Goal: Task Accomplishment & Management: Manage account settings

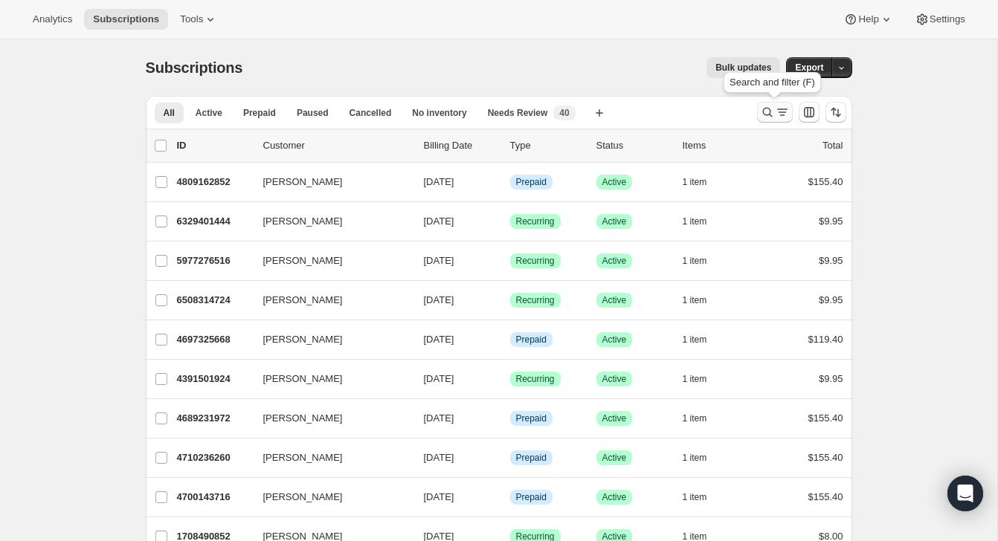
click at [768, 110] on icon "Search and filter results" at bounding box center [767, 112] width 15 height 15
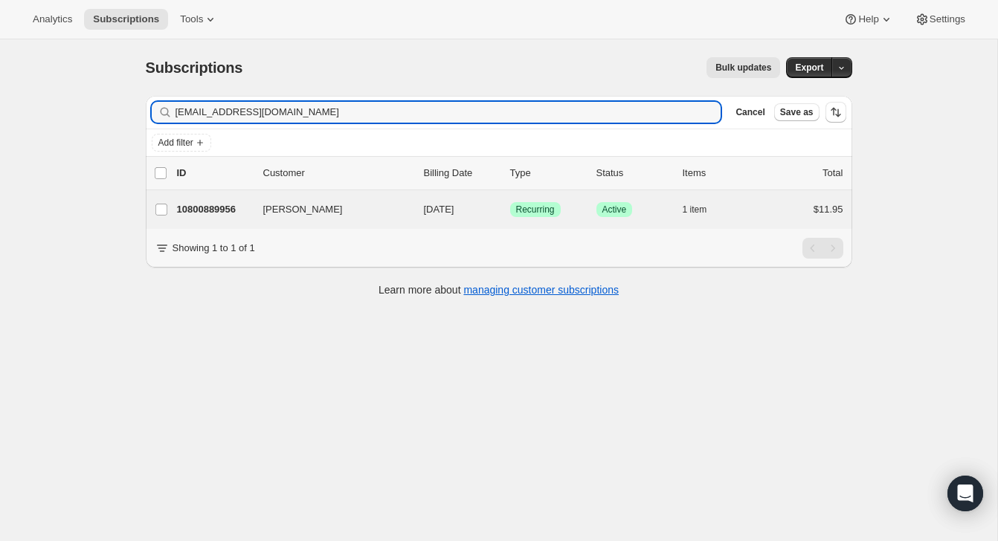
type input "[EMAIL_ADDRESS][DOMAIN_NAME]"
click at [749, 198] on div "Diana Rezendes 10800889956 Diana Rezendes 09/15/2025 Success Recurring Success …" at bounding box center [499, 209] width 707 height 39
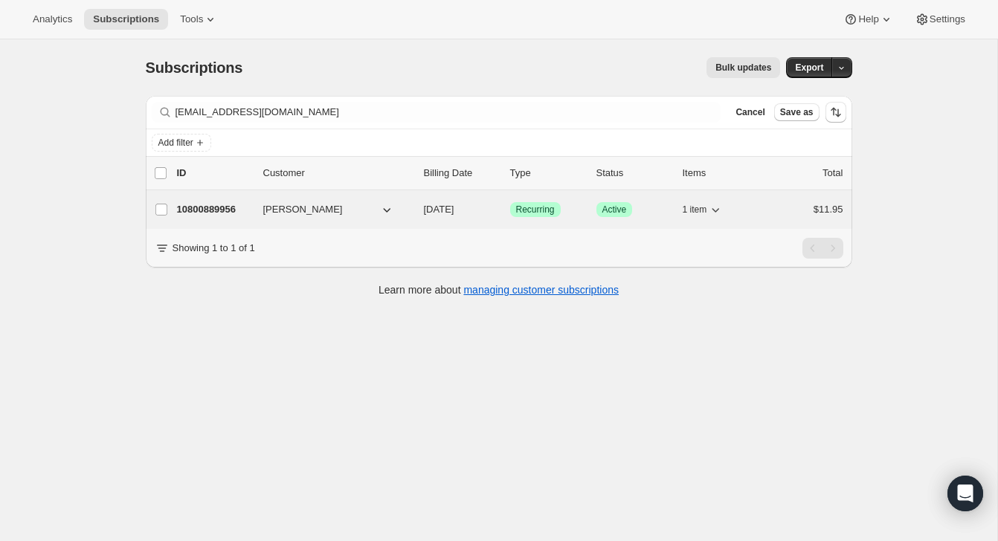
click at [777, 211] on div "$11.95" at bounding box center [806, 209] width 74 height 15
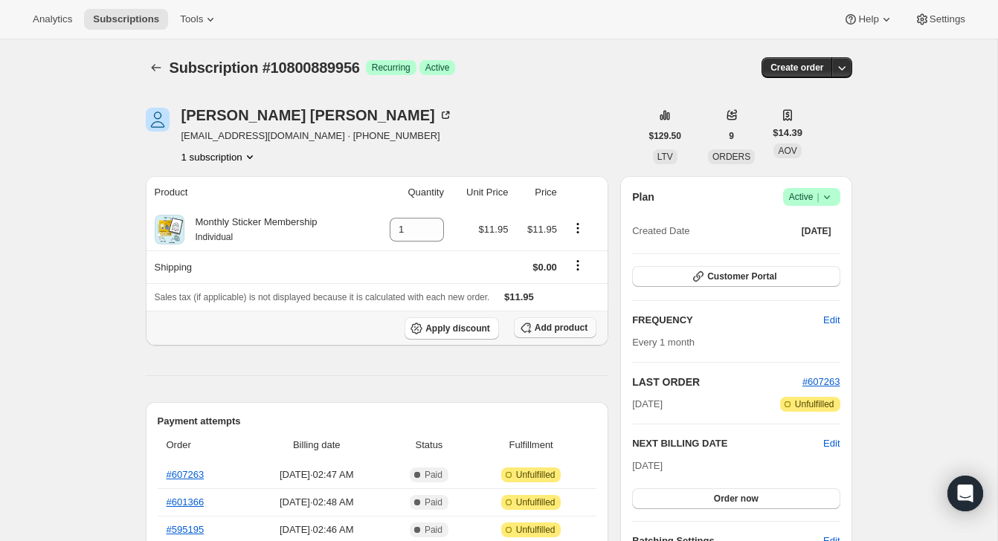
click at [556, 331] on span "Add product" at bounding box center [561, 328] width 53 height 12
click at [562, 326] on span "Add product" at bounding box center [561, 328] width 53 height 12
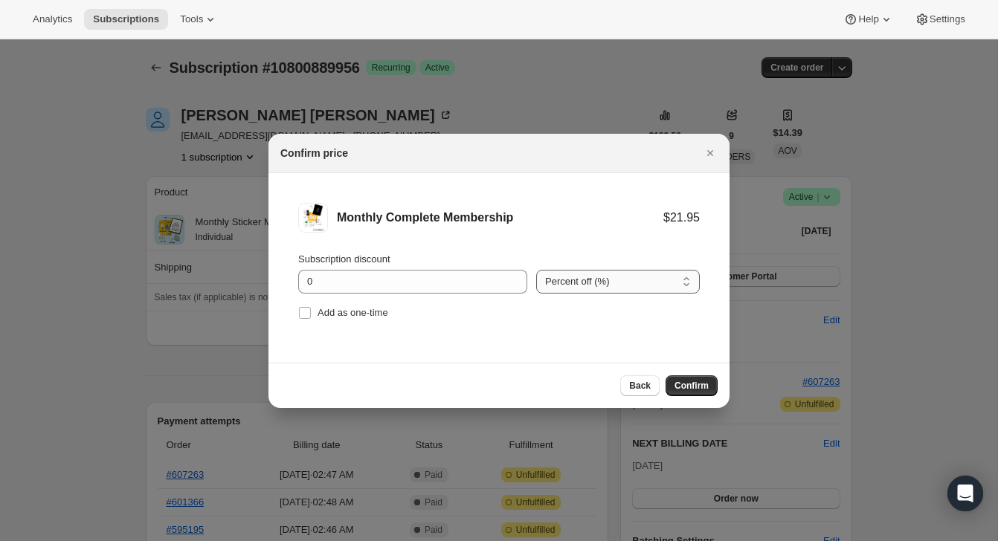
click at [579, 292] on select "Percent off (%) Amount off ($)" at bounding box center [618, 282] width 164 height 24
click at [536, 270] on select "Percent off (%) Amount off ($)" at bounding box center [618, 282] width 164 height 24
click at [582, 284] on select "Percent off (%) Amount off ($)" at bounding box center [618, 282] width 164 height 24
select select "fixed"
click at [536, 270] on select "Percent off (%) Amount off ($)" at bounding box center [618, 282] width 164 height 24
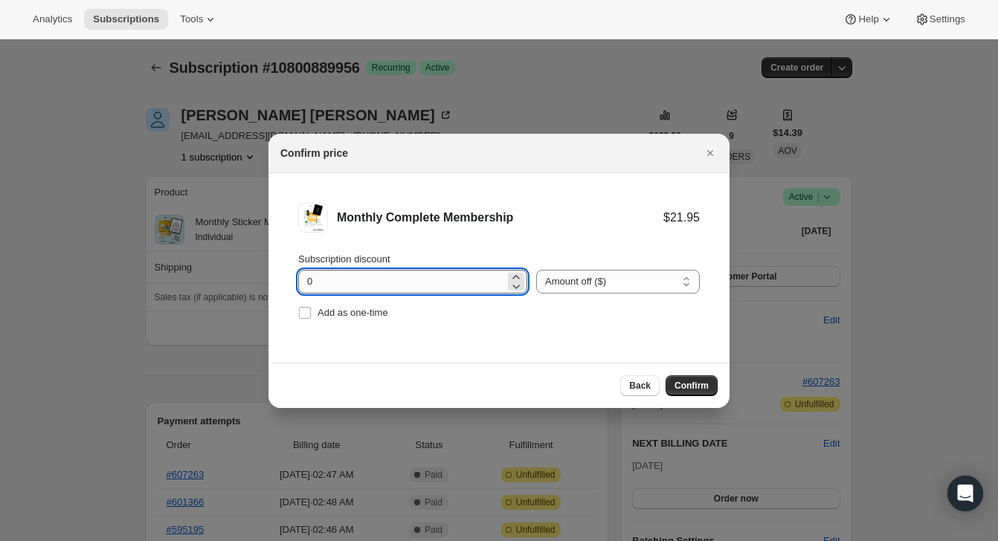
click at [495, 284] on input "0" at bounding box center [401, 282] width 207 height 24
click at [513, 275] on icon ":rd3:" at bounding box center [516, 277] width 15 height 15
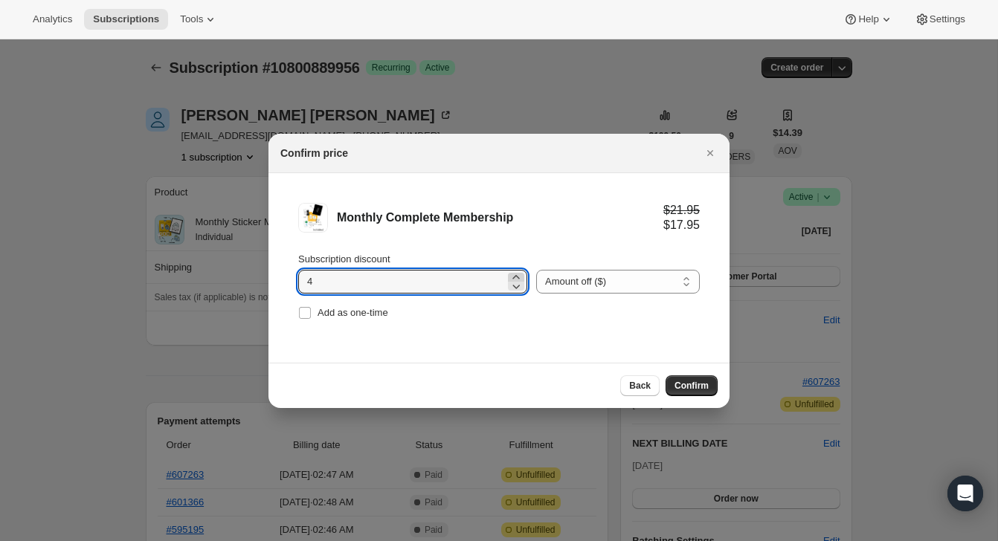
click at [513, 275] on icon ":rd3:" at bounding box center [516, 277] width 15 height 15
type input "5"
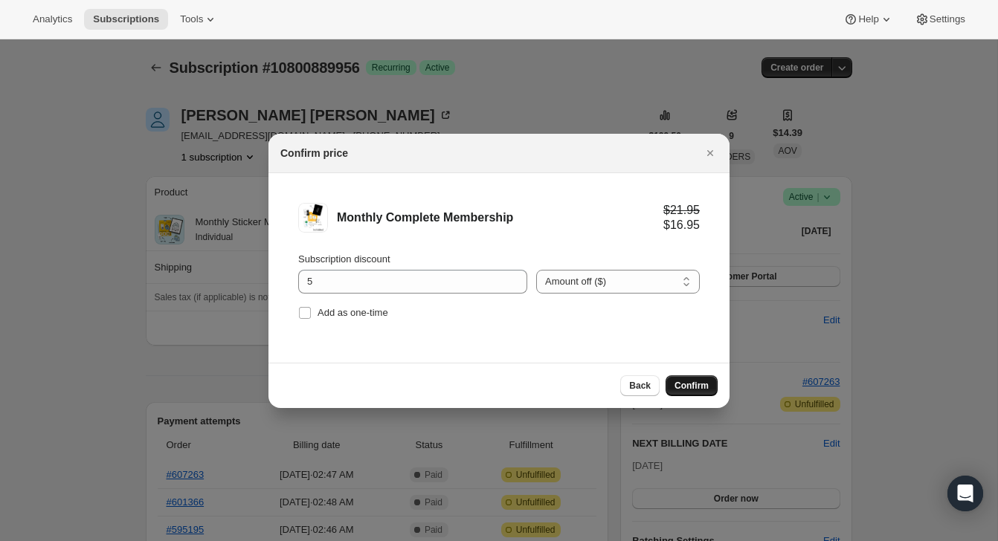
click at [707, 390] on span "Confirm" at bounding box center [692, 386] width 34 height 12
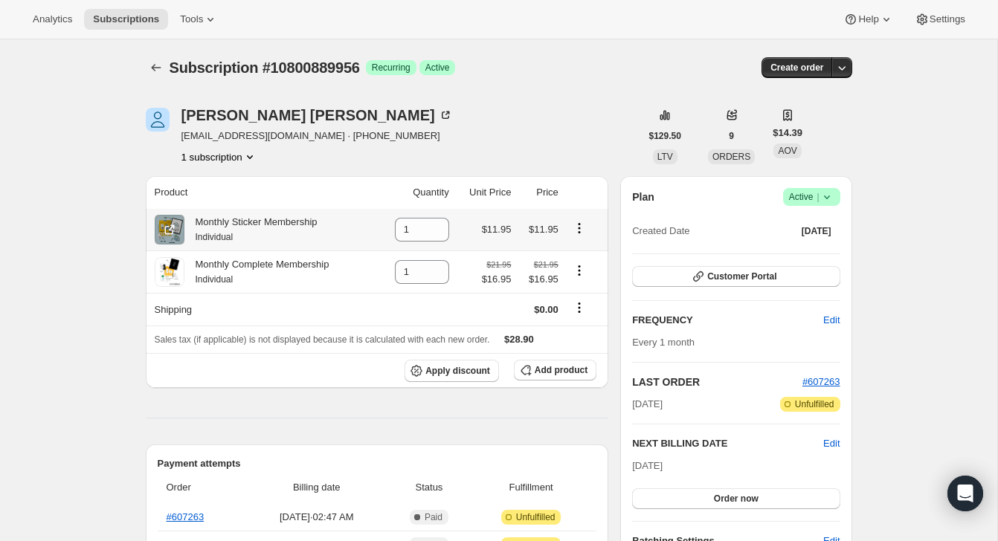
click at [580, 225] on icon "Product actions" at bounding box center [579, 224] width 2 height 2
click at [539, 121] on div "Diana Rezendes dianarezendes@gmail.com · +15593637541 1 subscription" at bounding box center [393, 136] width 495 height 57
click at [582, 229] on icon "Product actions" at bounding box center [579, 228] width 15 height 15
click at [579, 263] on span "Remove" at bounding box center [570, 256] width 36 height 11
type input "0"
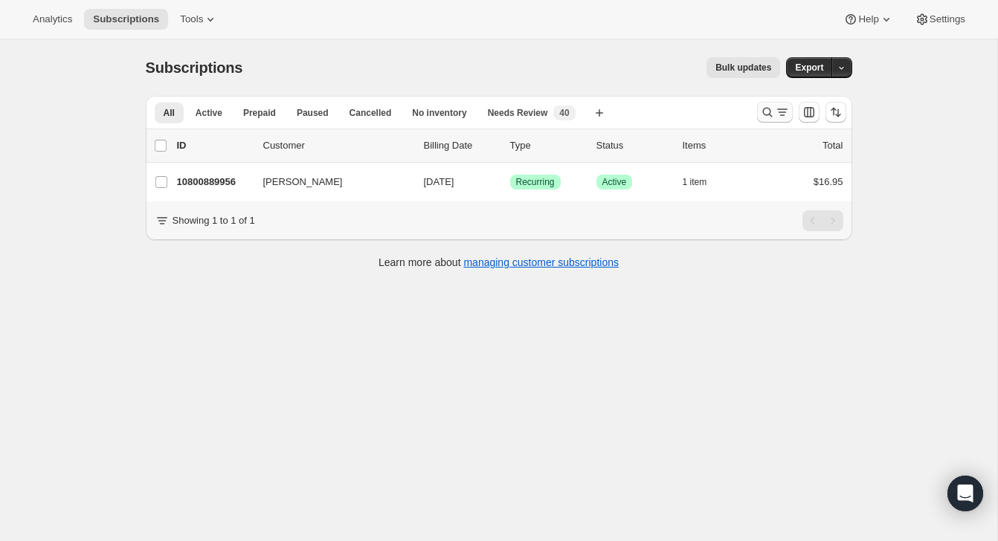
click at [772, 113] on icon "Search and filter results" at bounding box center [767, 112] width 15 height 15
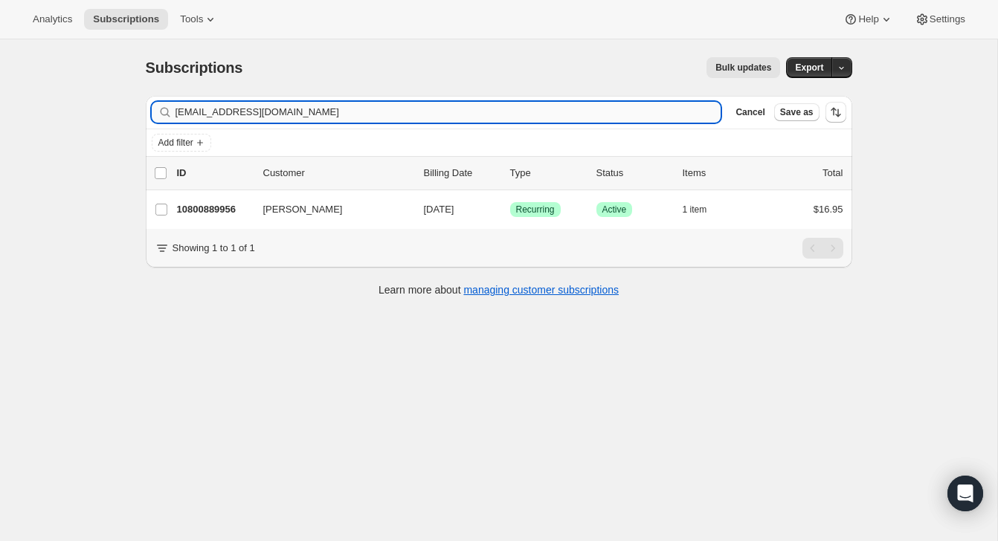
click at [619, 116] on input "[EMAIL_ADDRESS][DOMAIN_NAME]" at bounding box center [449, 112] width 546 height 21
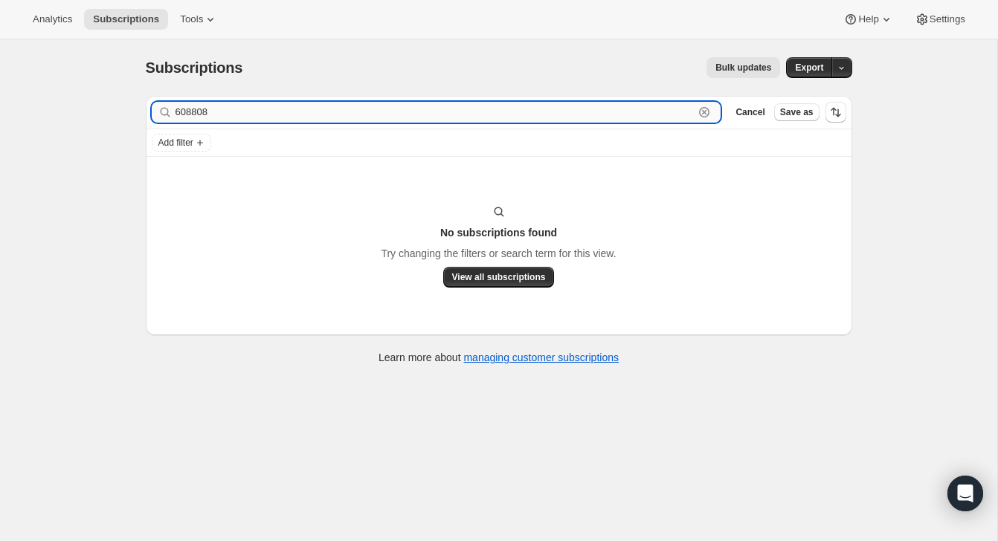
click at [321, 113] on input "608808" at bounding box center [435, 112] width 519 height 21
paste input "[PERSON_NAME][EMAIL_ADDRESS][PERSON_NAME][DOMAIN_NAME]"
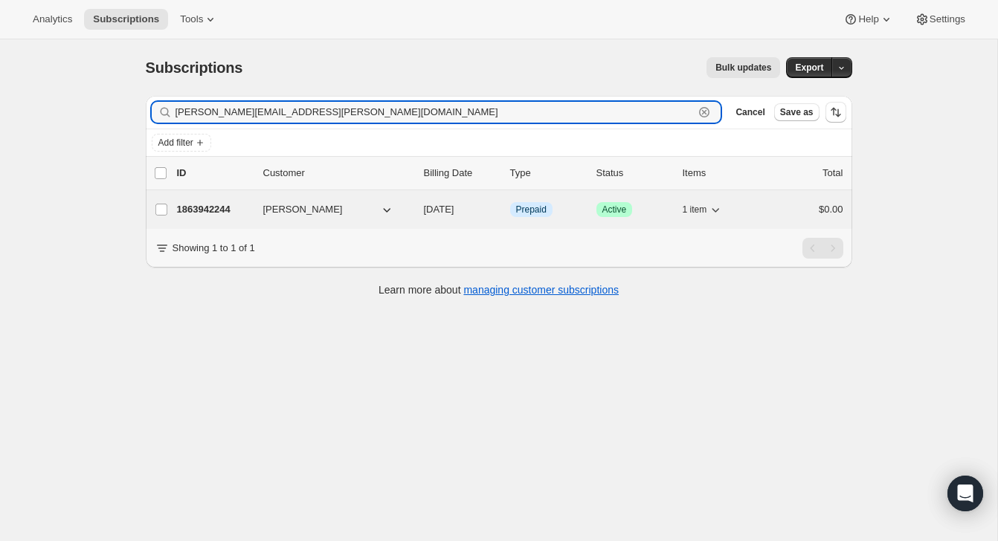
type input "[PERSON_NAME][EMAIL_ADDRESS][PERSON_NAME][DOMAIN_NAME]"
click at [789, 204] on div "$0.00" at bounding box center [806, 209] width 74 height 15
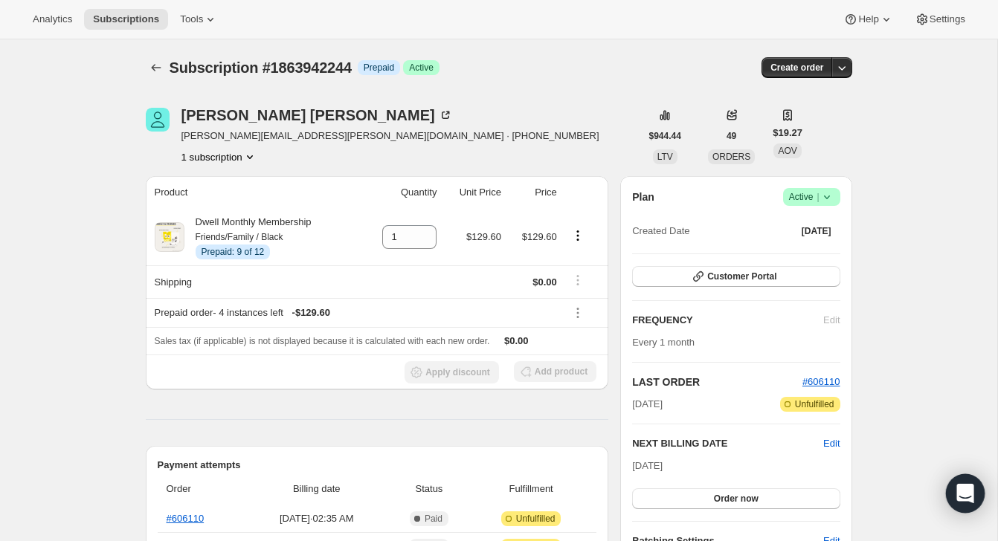
click at [959, 498] on icon "Open Intercom Messenger" at bounding box center [964, 493] width 17 height 19
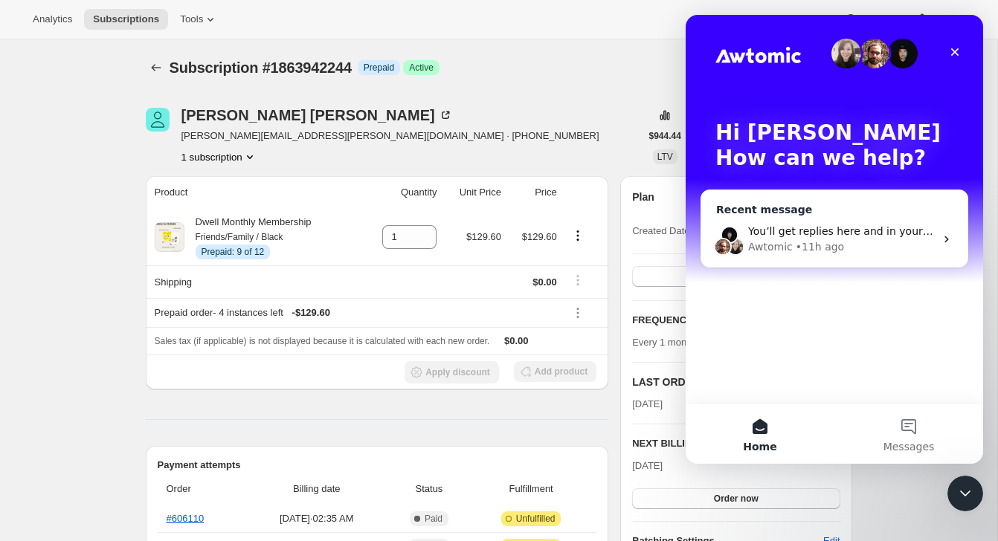
click at [813, 242] on div "• 11h ago" at bounding box center [820, 247] width 48 height 16
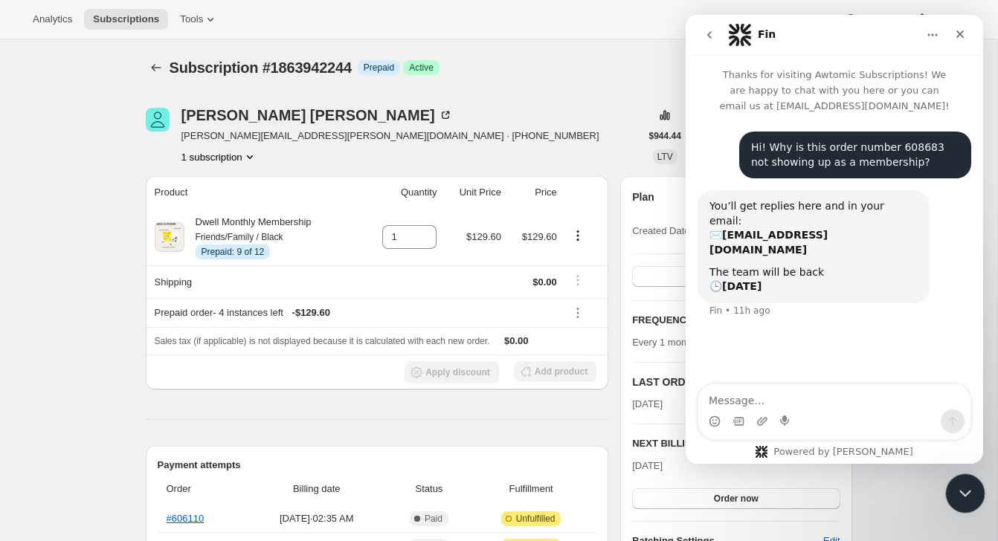
click html
click at [971, 478] on div "Close Intercom Messenger" at bounding box center [963, 492] width 36 height 36
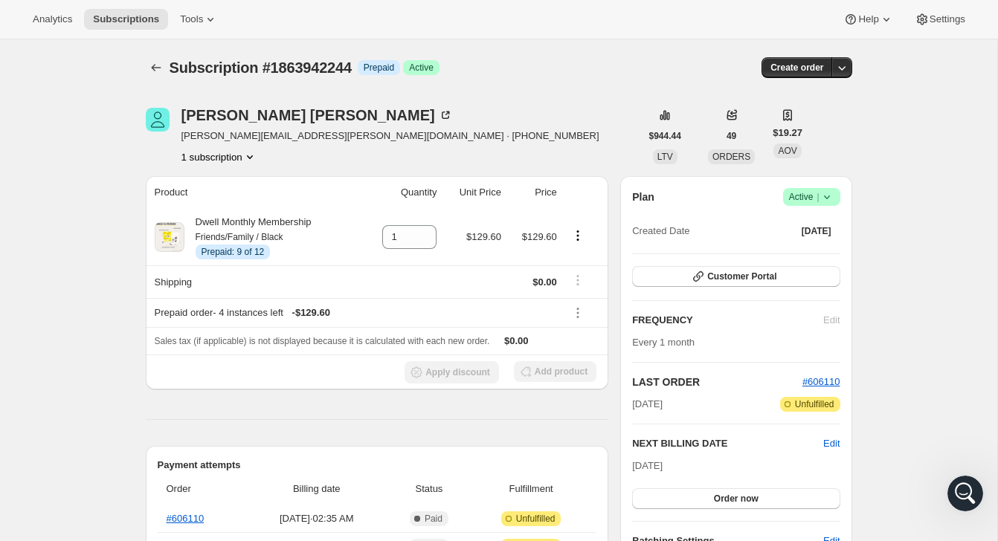
click at [148, 78] on div "Subscription #1863942244. This page is ready Subscription #1863942244 Info Prep…" at bounding box center [499, 67] width 707 height 57
click at [156, 65] on icon "Subscriptions" at bounding box center [156, 67] width 15 height 15
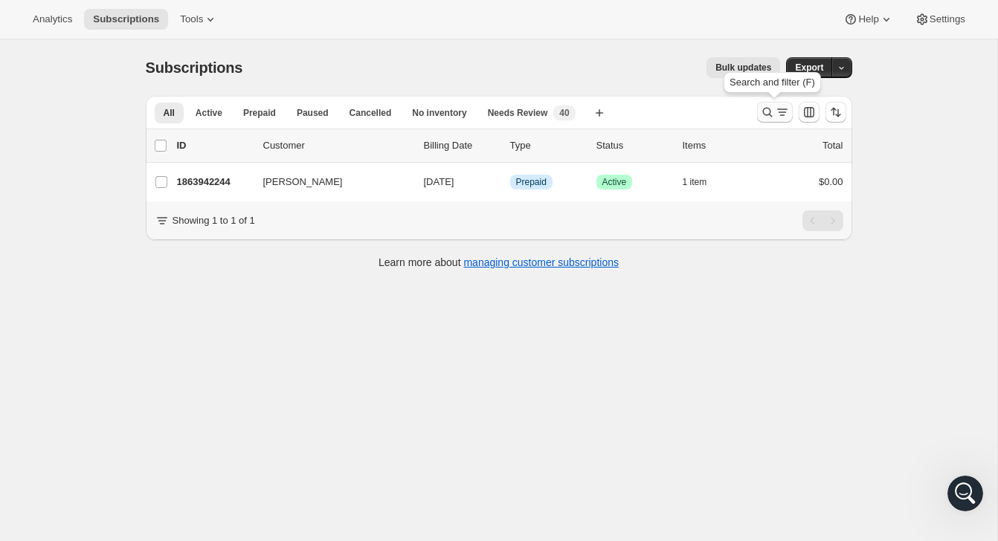
click at [778, 114] on icon "Search and filter results" at bounding box center [782, 112] width 15 height 15
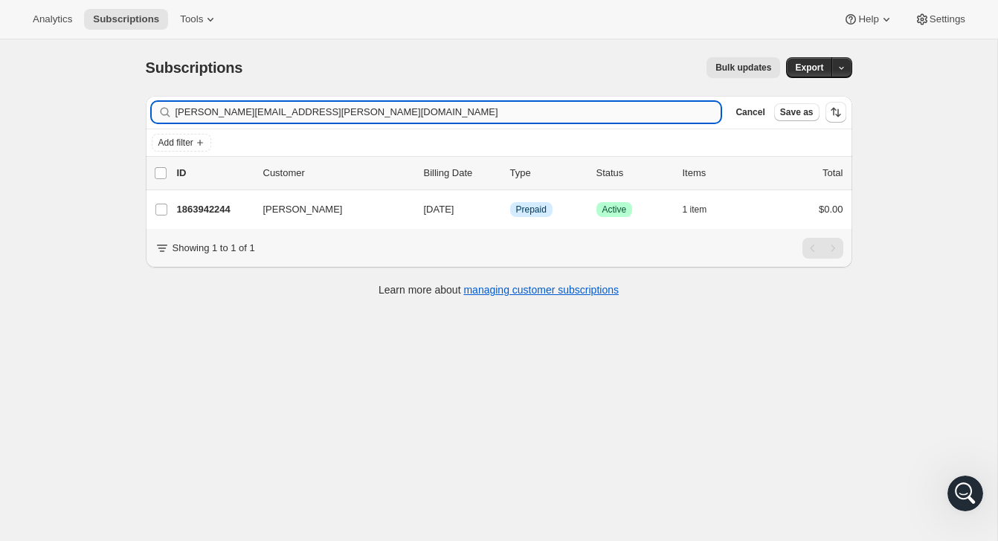
click at [685, 111] on input "[PERSON_NAME][EMAIL_ADDRESS][PERSON_NAME][DOMAIN_NAME]" at bounding box center [449, 112] width 546 height 21
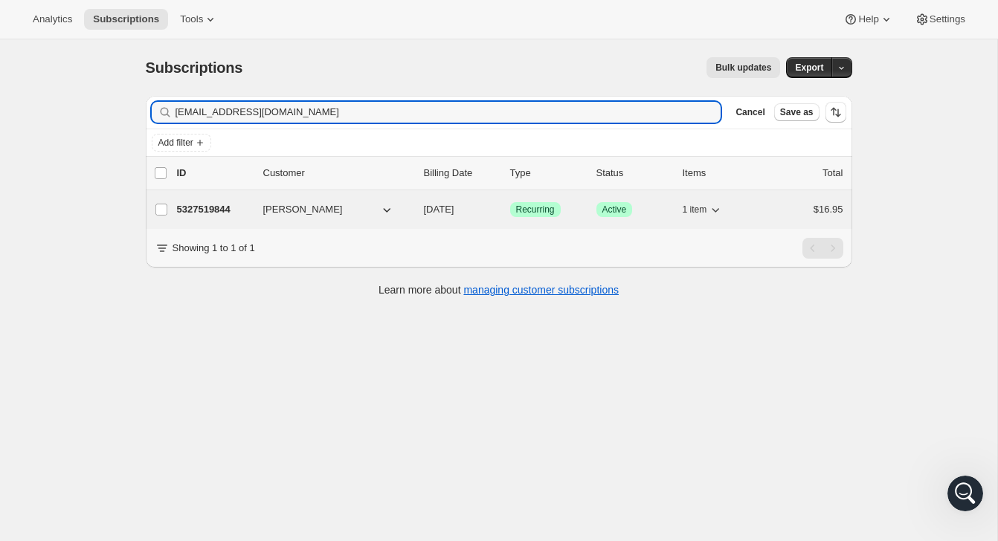
type input "[EMAIL_ADDRESS][DOMAIN_NAME]"
click at [800, 212] on div "$16.95" at bounding box center [806, 209] width 74 height 15
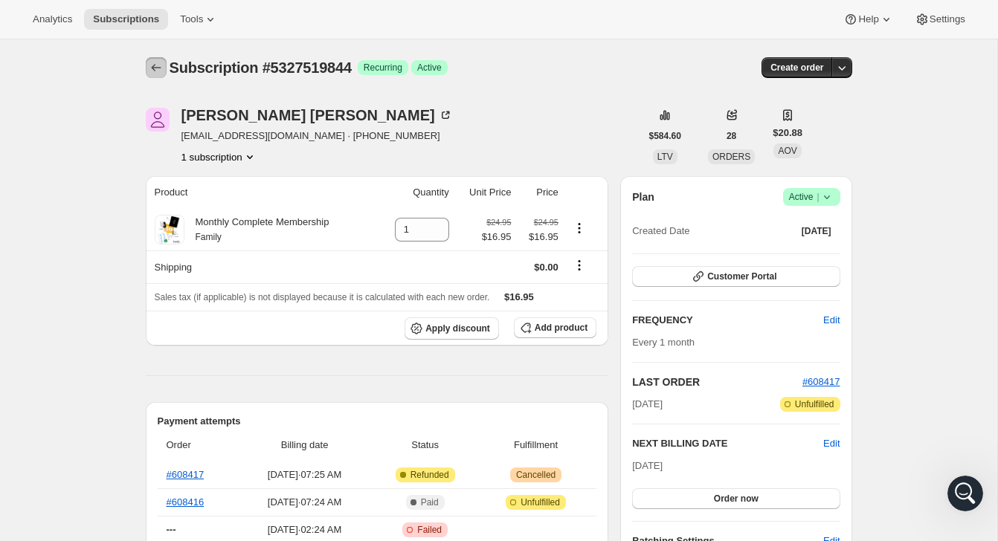
click at [158, 69] on icon "Subscriptions" at bounding box center [156, 67] width 15 height 15
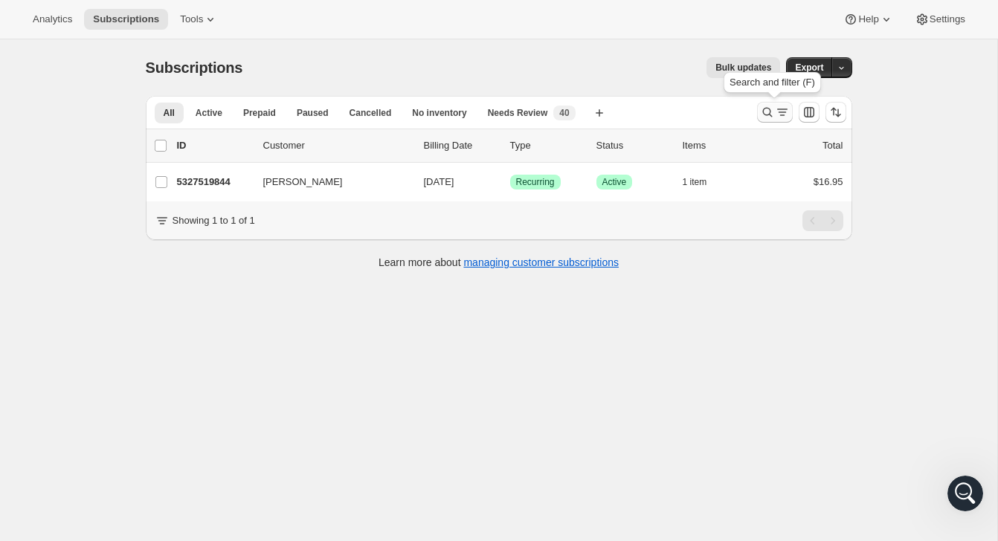
click at [768, 119] on icon "Search and filter results" at bounding box center [767, 112] width 15 height 15
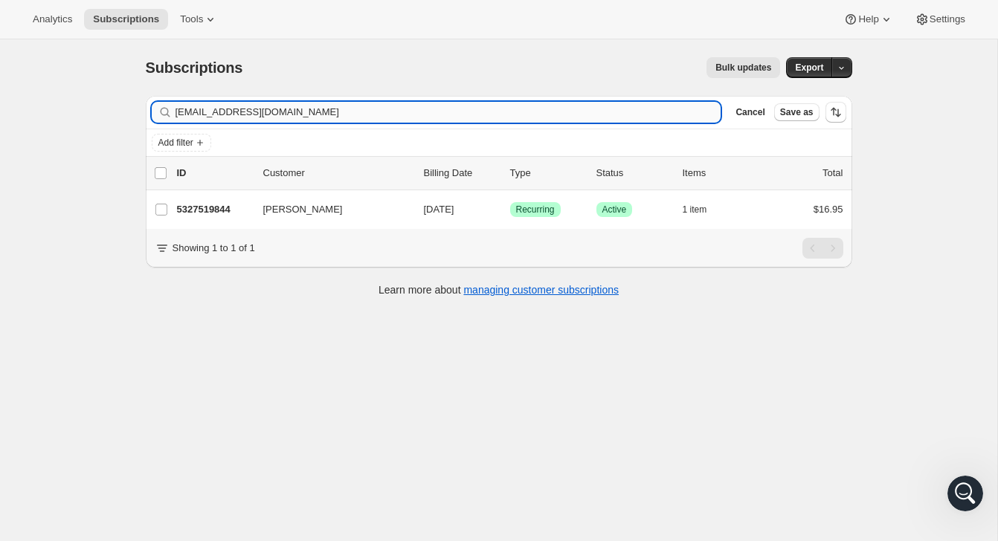
click at [614, 118] on input "[EMAIL_ADDRESS][DOMAIN_NAME]" at bounding box center [449, 112] width 546 height 21
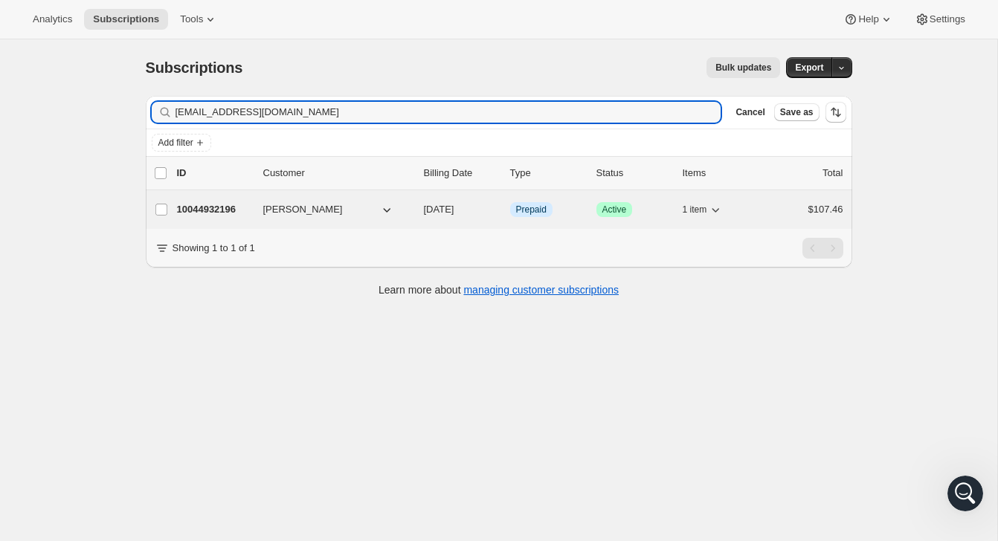
type input "[EMAIL_ADDRESS][DOMAIN_NAME]"
click at [778, 208] on div "$107.46" at bounding box center [806, 209] width 74 height 15
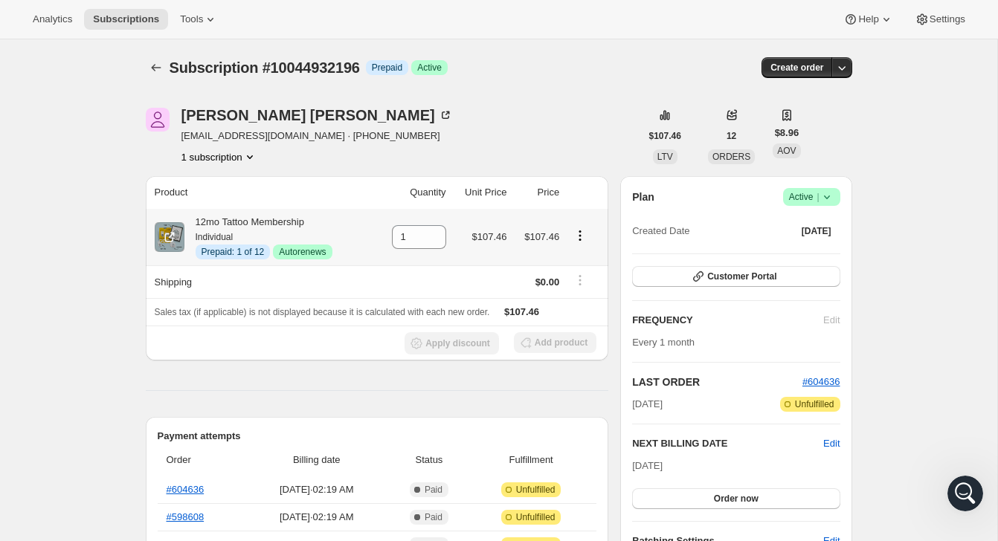
click at [582, 238] on icon "Product actions" at bounding box center [580, 235] width 15 height 15
click at [573, 268] on span "Disable Autorenew" at bounding box center [578, 264] width 80 height 11
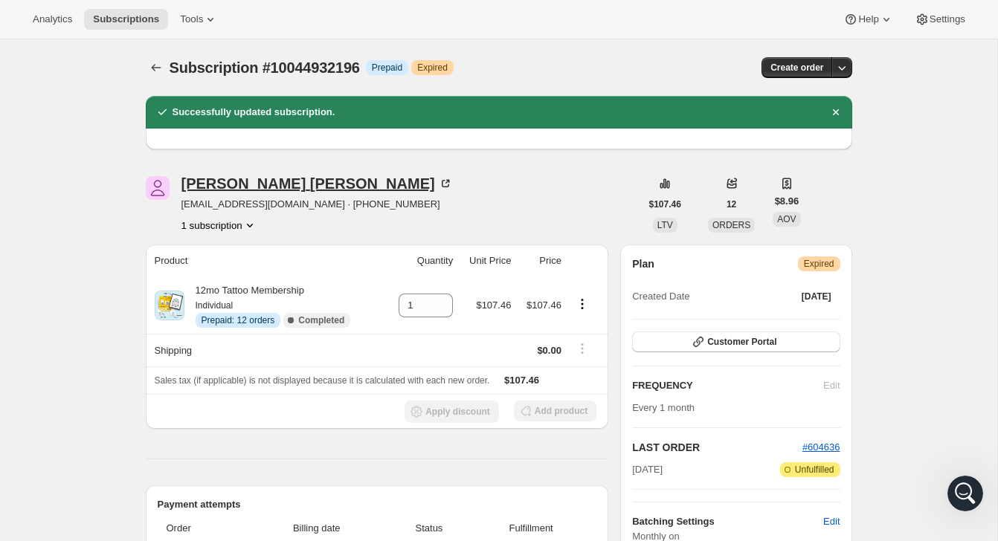
click at [438, 186] on icon at bounding box center [445, 183] width 15 height 15
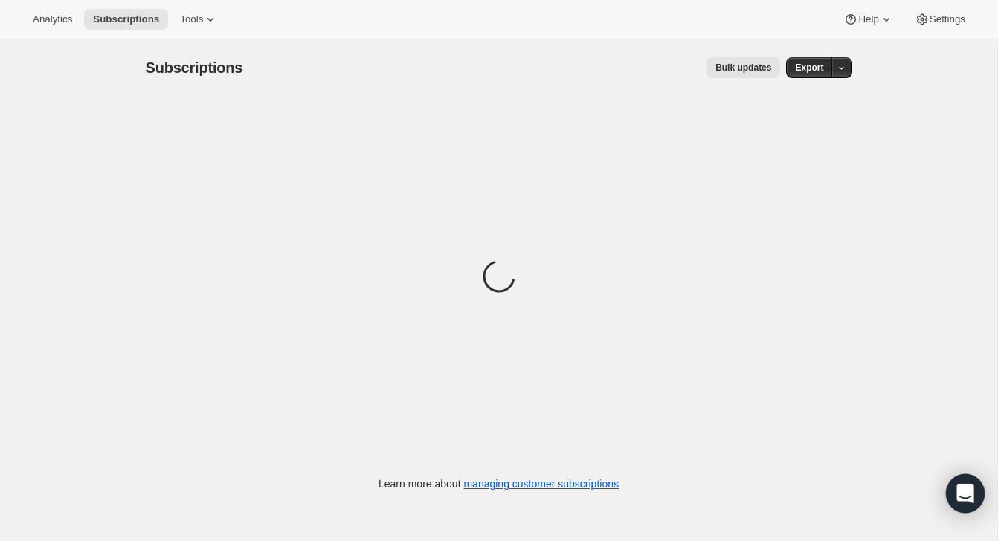
click at [965, 489] on icon "Open Intercom Messenger" at bounding box center [964, 493] width 17 height 19
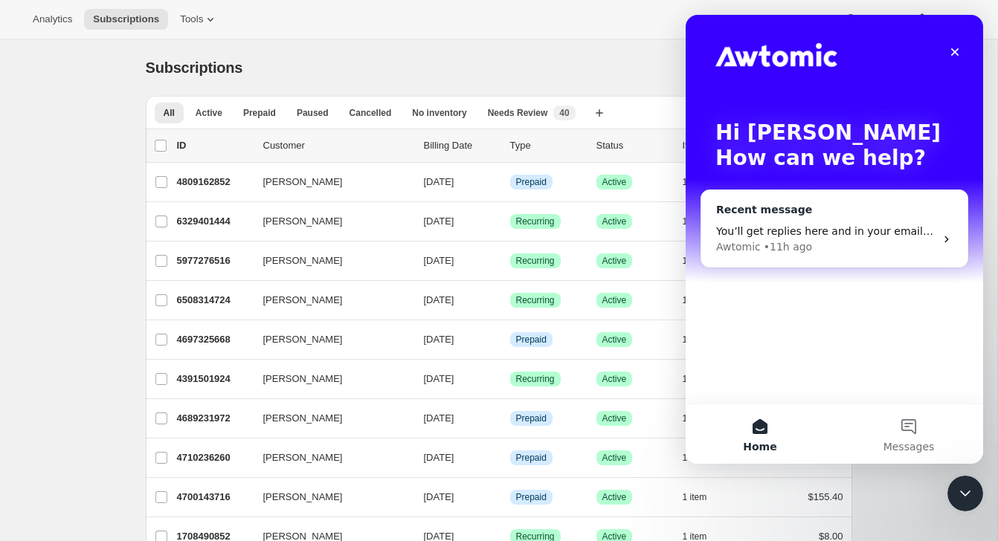
click at [873, 234] on span "You’ll get replies here and in your email: ✉️ [EMAIL_ADDRESS][DOMAIN_NAME] The …" at bounding box center [1008, 231] width 584 height 12
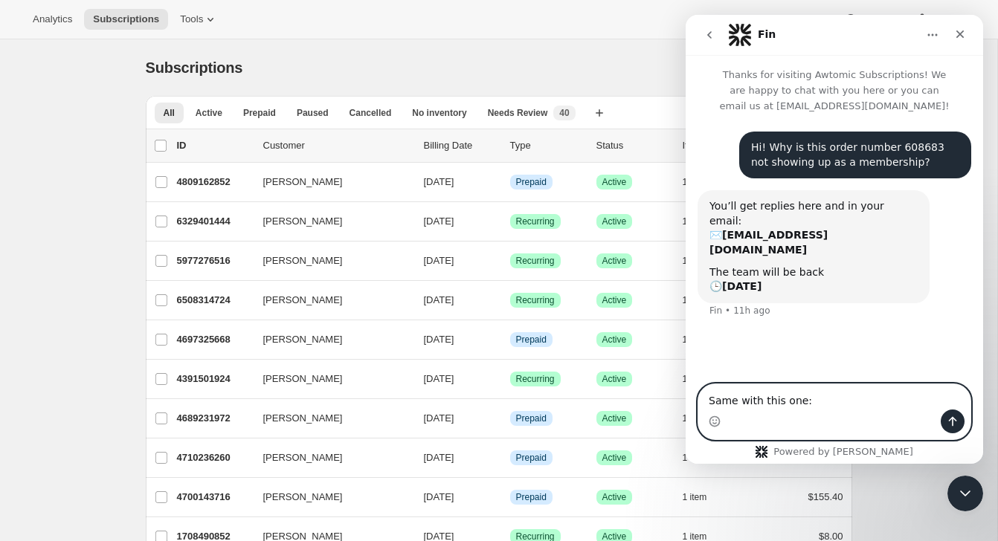
paste textarea "608808"
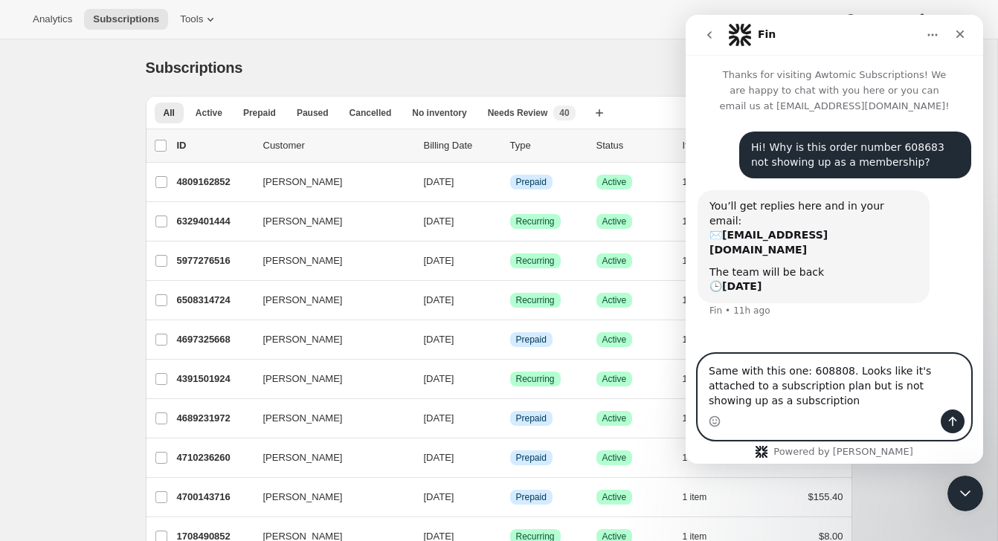
type textarea "Same with this one: 608808. Looks like it's attached to a subscription plan but…"
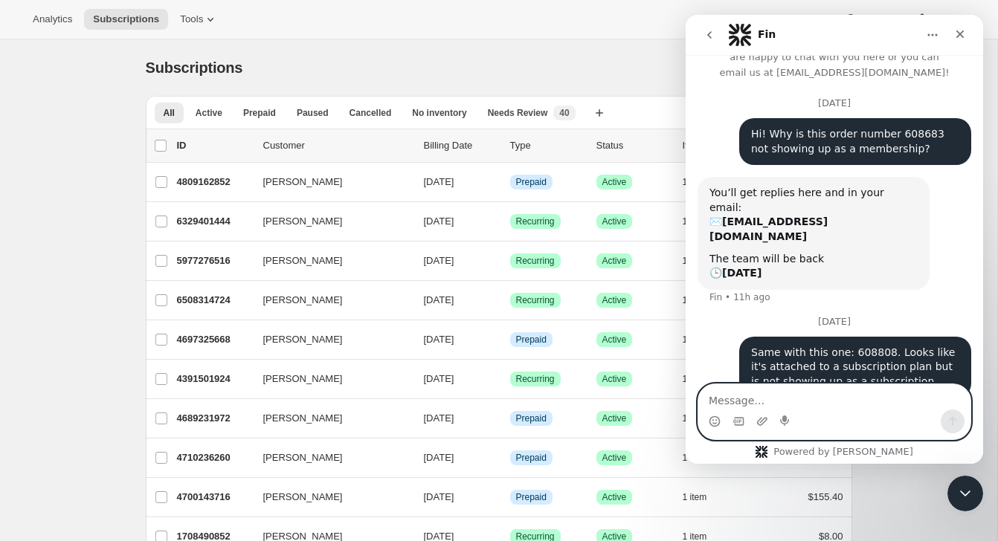
scroll to position [34, 0]
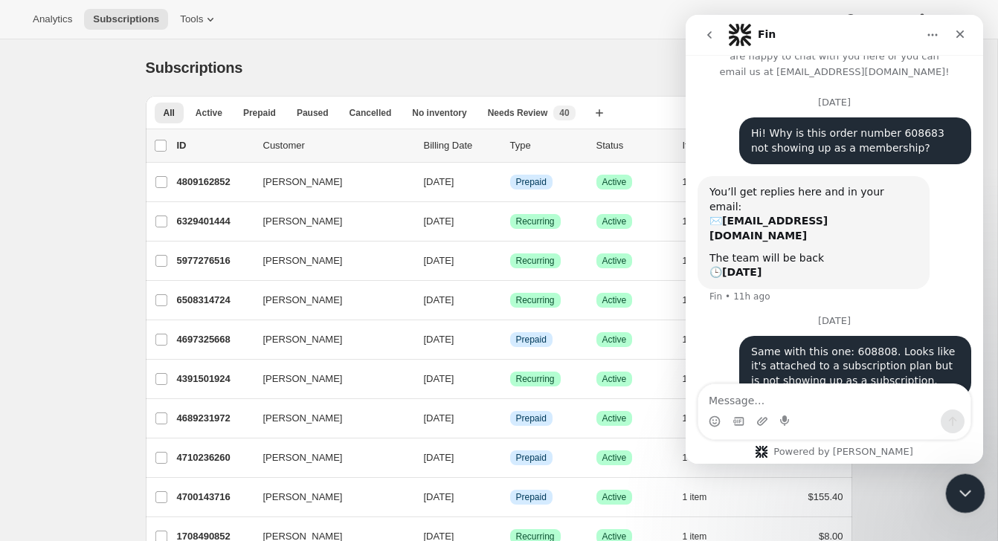
click at [956, 501] on div "Close Intercom Messenger" at bounding box center [963, 492] width 36 height 36
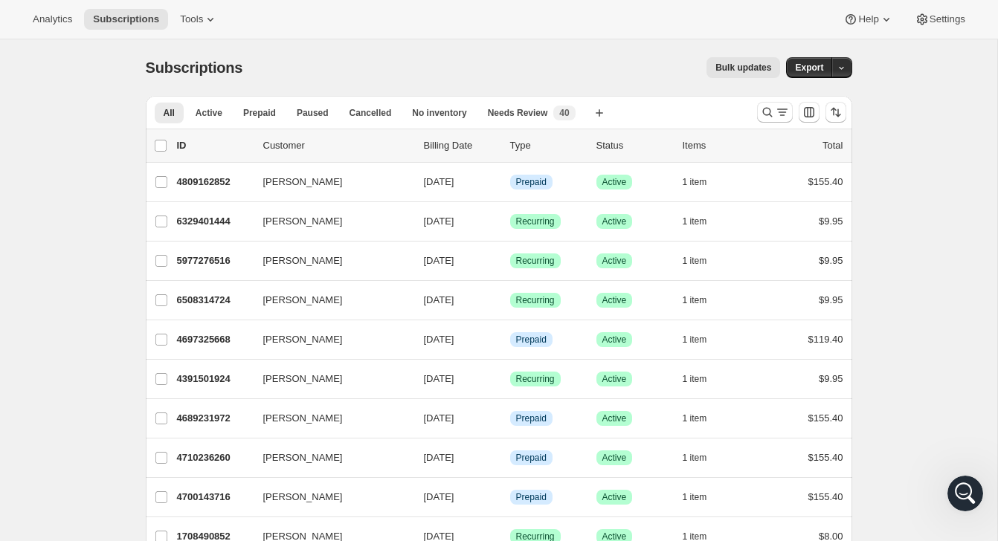
click at [276, 1] on div "Analytics Subscriptions Tools Help Settings" at bounding box center [499, 19] width 998 height 39
